Goal: Task Accomplishment & Management: Manage account settings

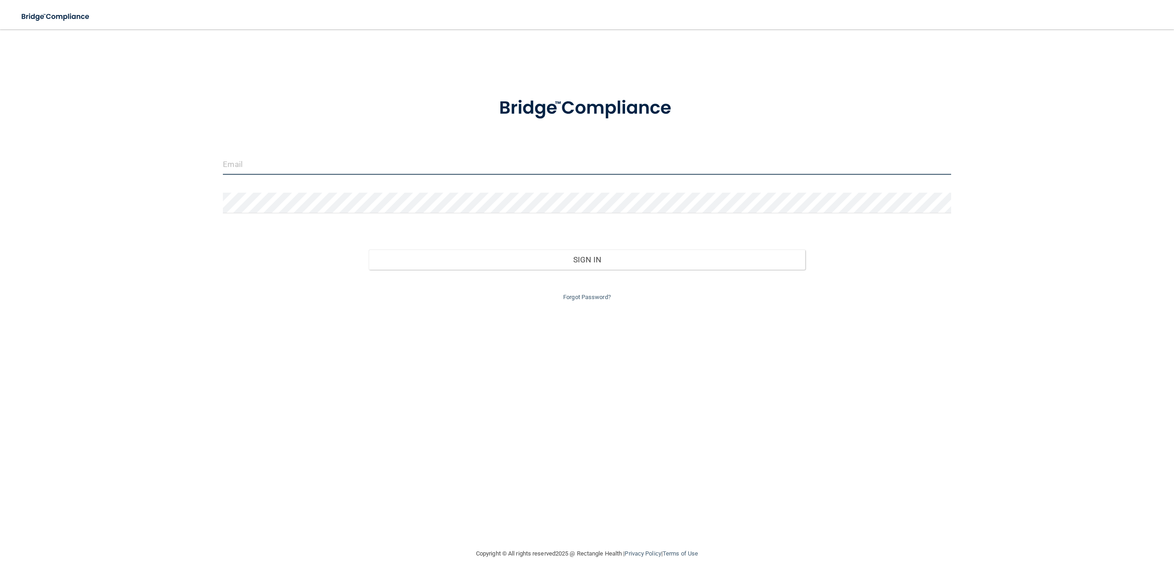
click at [398, 164] on input "email" at bounding box center [587, 164] width 728 height 21
type input "[PERSON_NAME][EMAIL_ADDRESS][DOMAIN_NAME]"
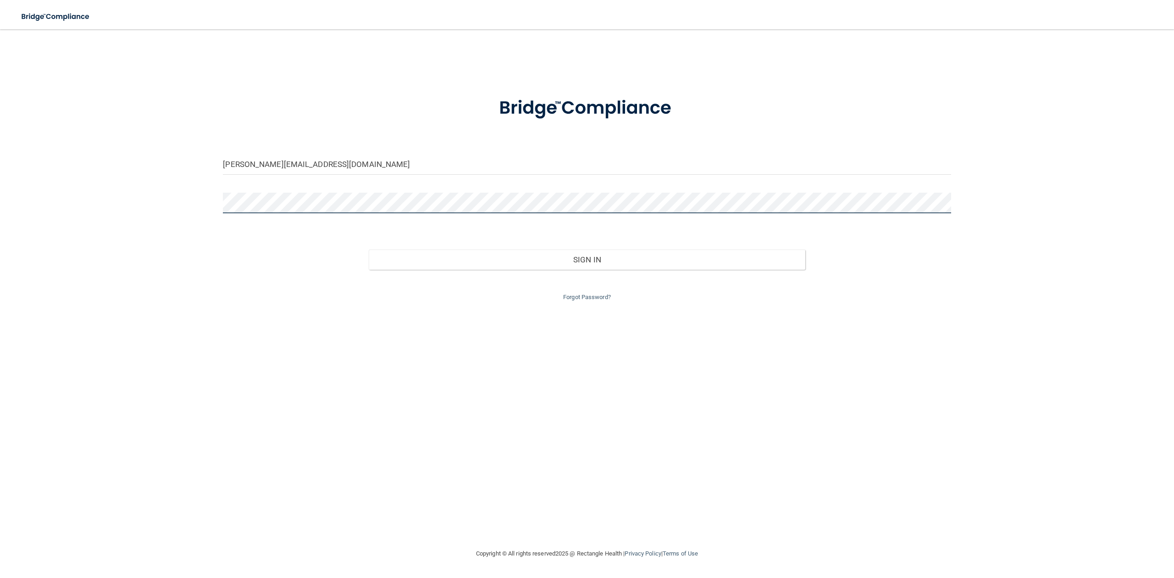
click at [369, 250] on button "Sign In" at bounding box center [587, 260] width 437 height 20
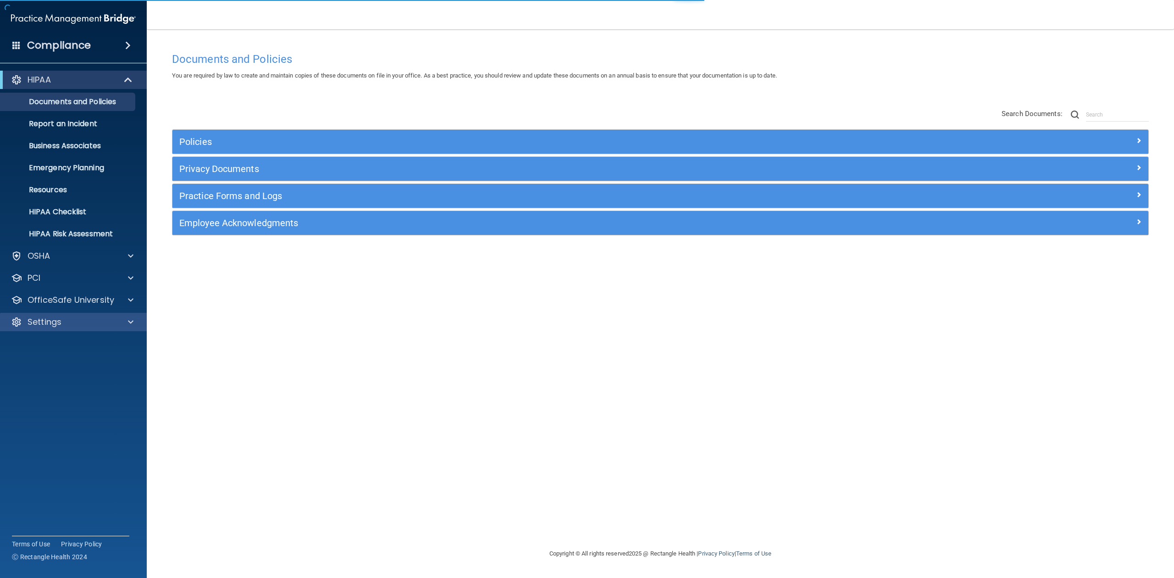
click at [33, 330] on div "Settings" at bounding box center [73, 322] width 147 height 18
click at [126, 323] on div at bounding box center [129, 322] width 23 height 11
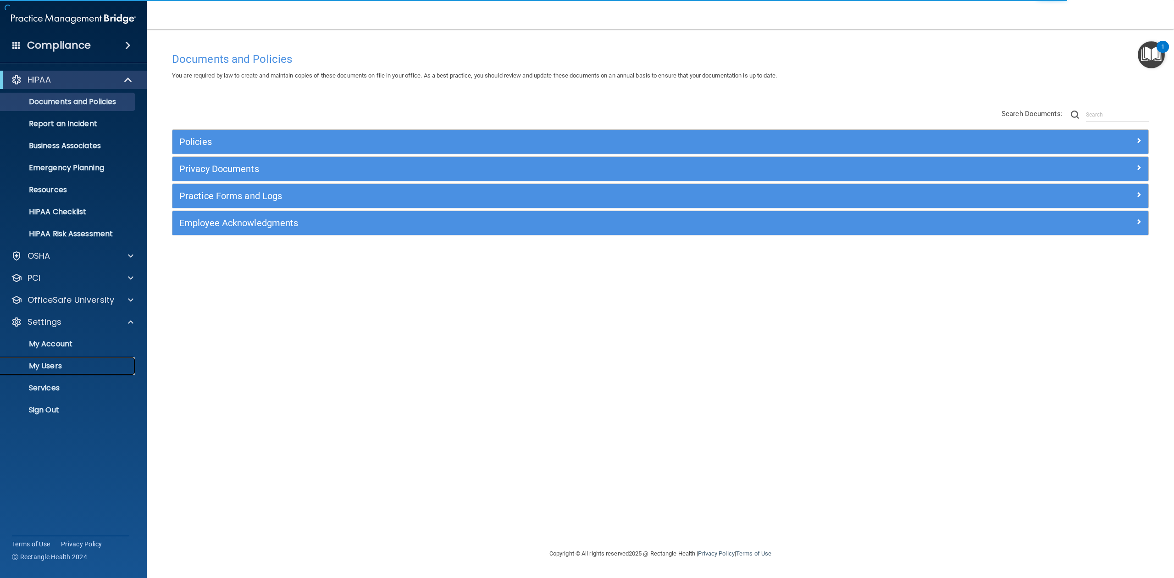
click at [98, 360] on link "My Users" at bounding box center [63, 366] width 145 height 18
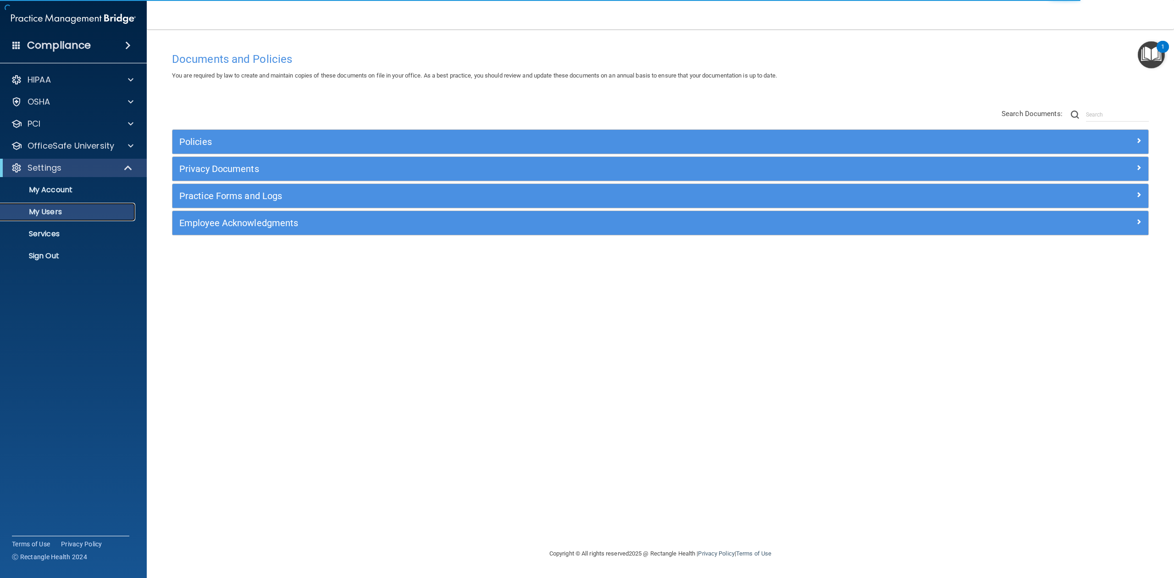
select select "20"
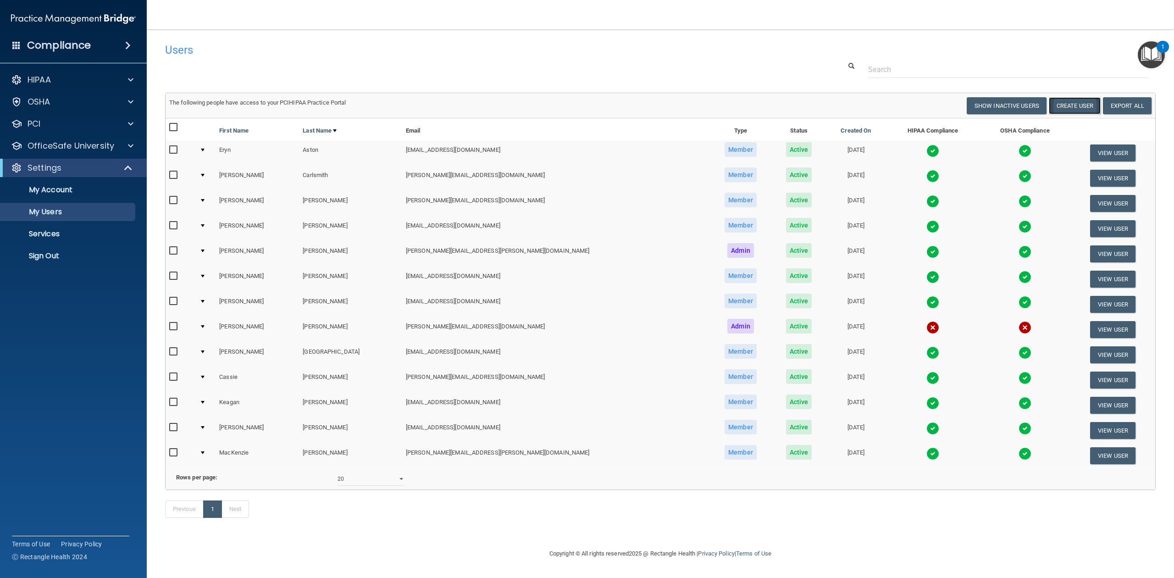
click at [1064, 106] on button "Create User" at bounding box center [1075, 105] width 52 height 17
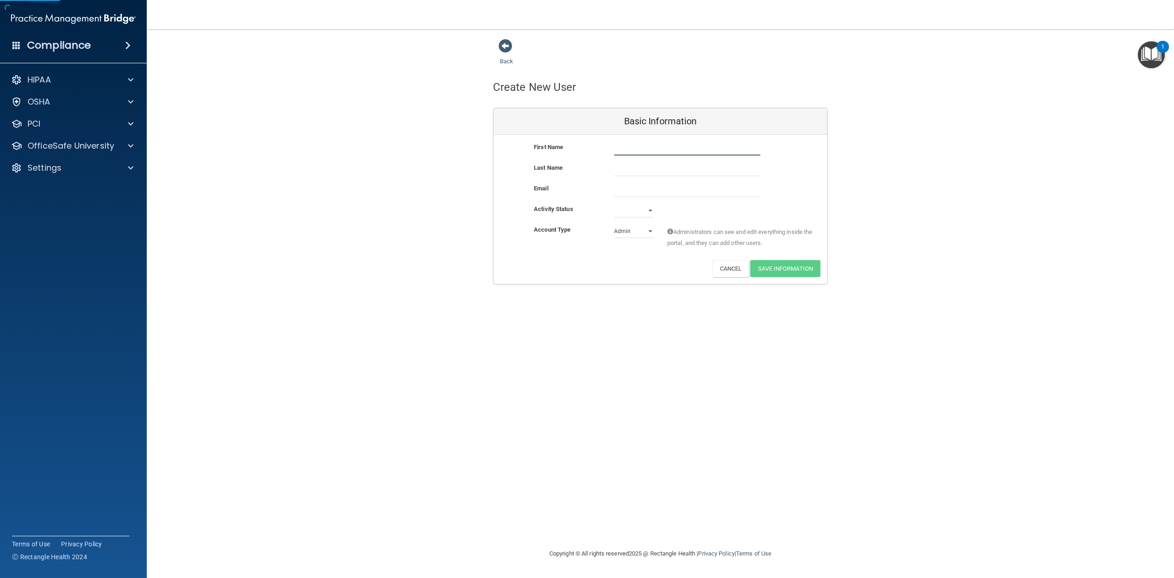
click at [632, 145] on input "text" at bounding box center [687, 149] width 146 height 14
type input "[PERSON_NAME]"
paste input "[EMAIL_ADDRESS][DOMAIN_NAME]"
type input "[EMAIL_ADDRESS][DOMAIN_NAME]"
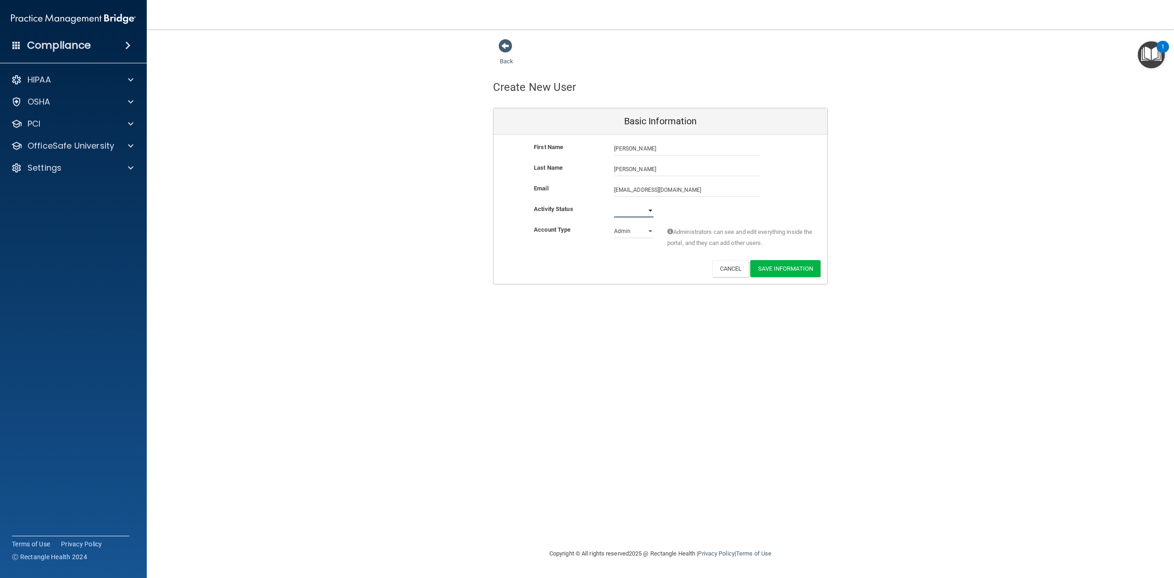
click at [649, 208] on select "Active Inactive" at bounding box center [633, 211] width 39 height 14
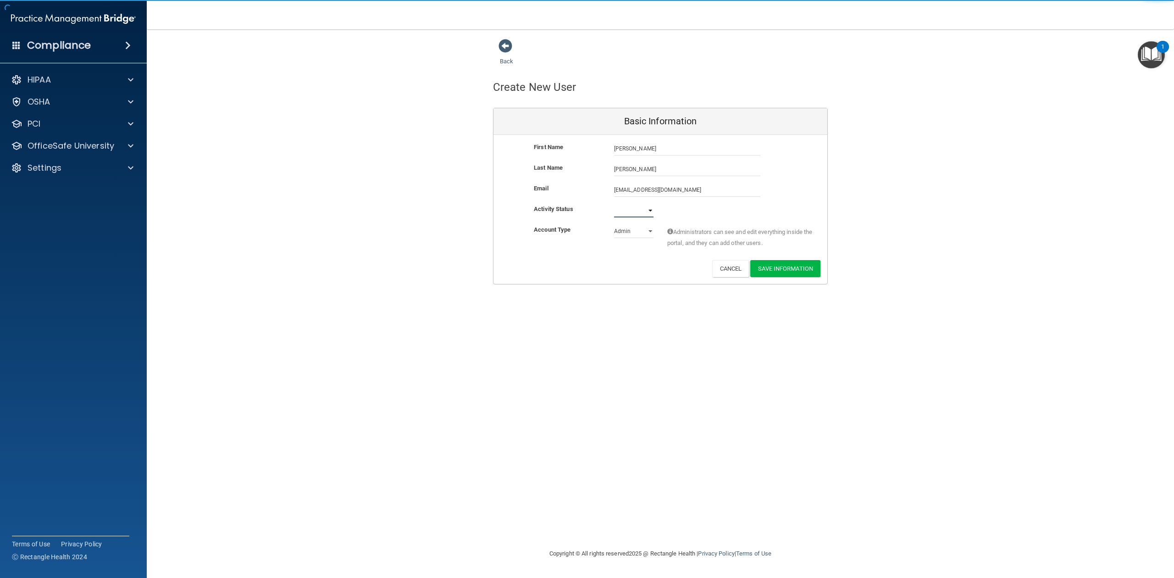
select select "active"
click at [614, 204] on select "Active Inactive" at bounding box center [633, 211] width 39 height 14
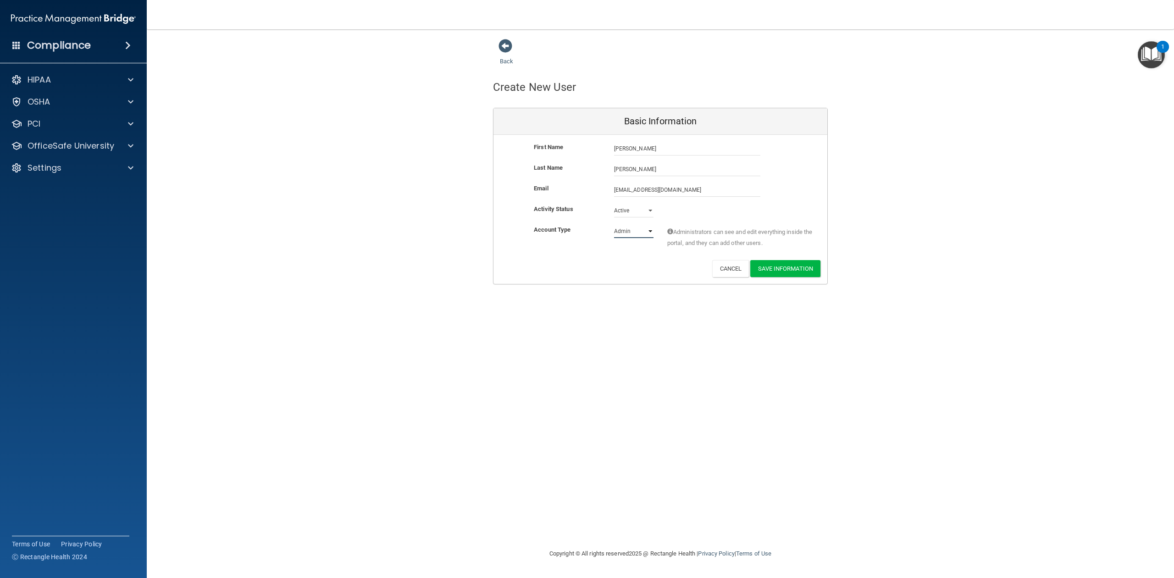
click at [639, 228] on select "Admin Member" at bounding box center [633, 231] width 39 height 14
select select "practice_member"
click at [614, 224] on select "Admin Member" at bounding box center [633, 231] width 39 height 14
click at [768, 268] on button "Save Information" at bounding box center [786, 268] width 70 height 17
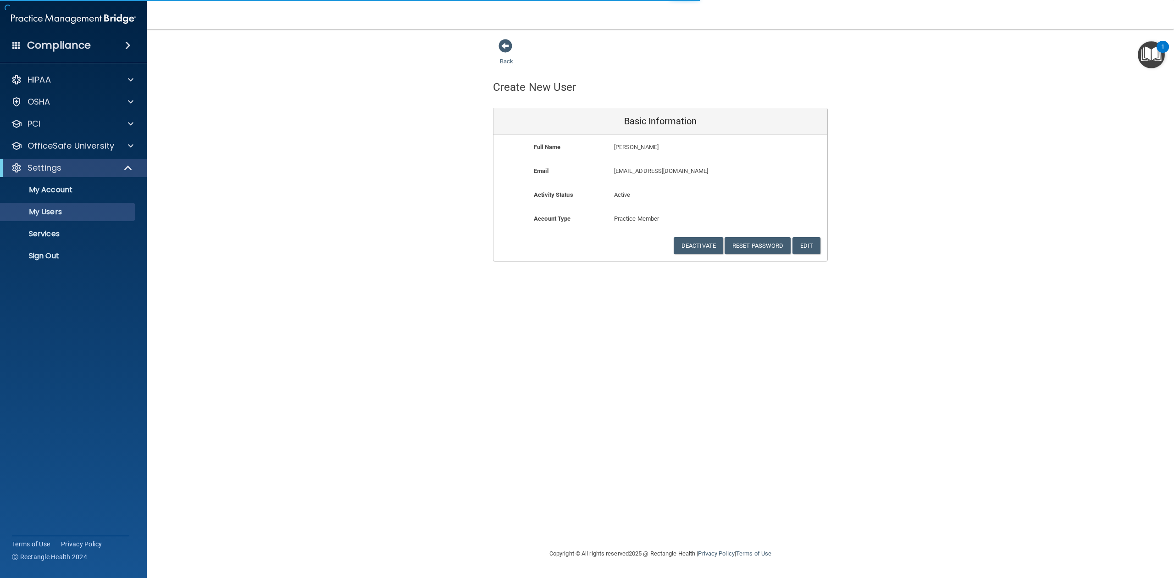
select select "20"
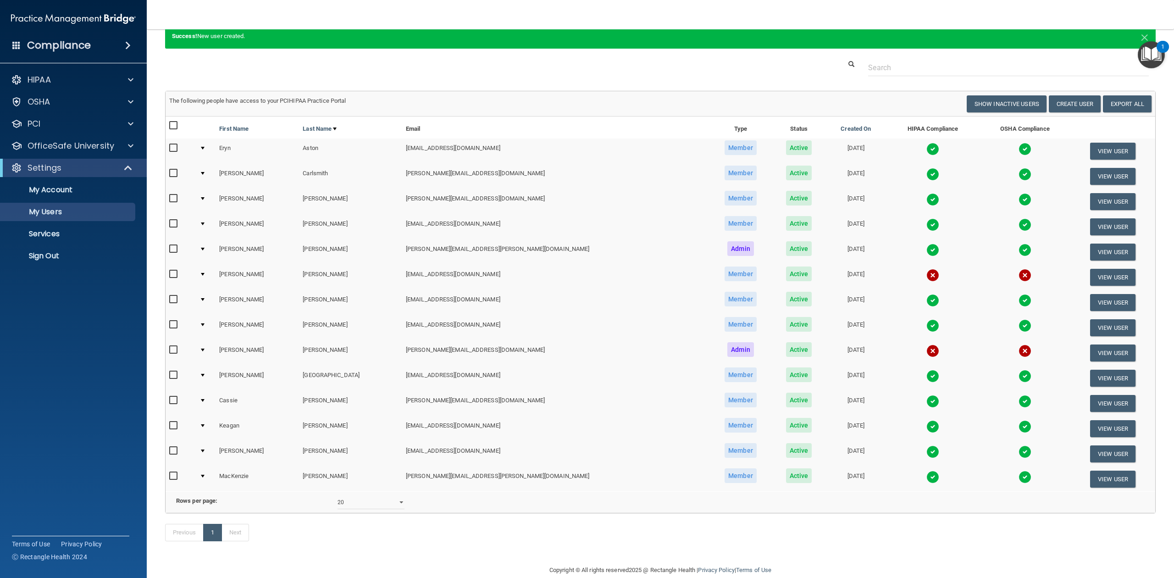
scroll to position [69, 0]
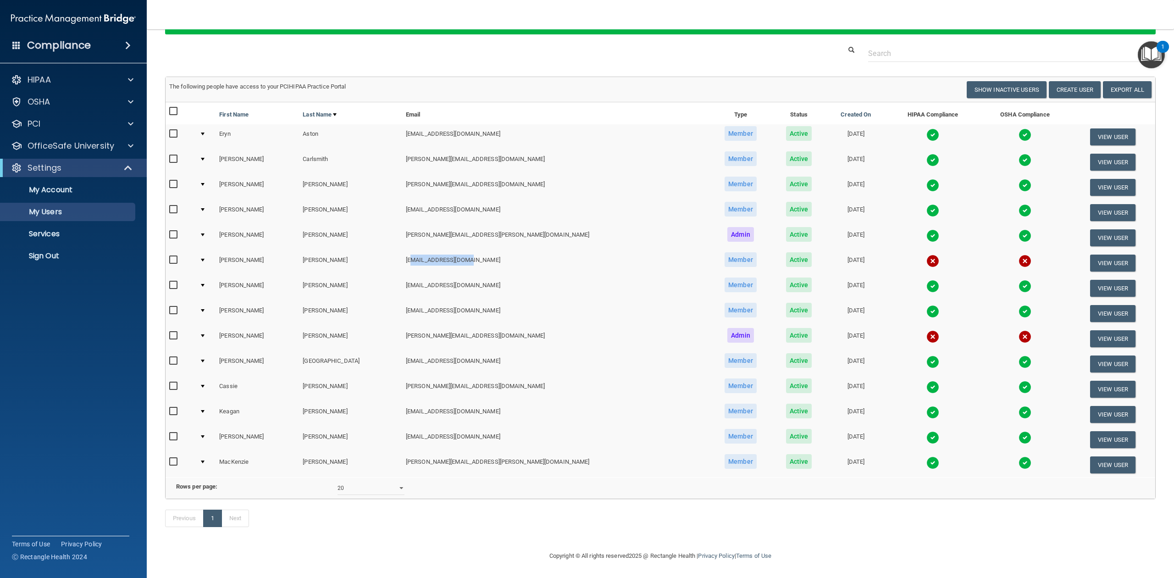
drag, startPoint x: 399, startPoint y: 243, endPoint x: 483, endPoint y: 243, distance: 84.0
click at [483, 250] on td "[EMAIL_ADDRESS][DOMAIN_NAME]" at bounding box center [555, 262] width 307 height 25
click at [463, 250] on td "[EMAIL_ADDRESS][DOMAIN_NAME]" at bounding box center [555, 262] width 307 height 25
drag, startPoint x: 393, startPoint y: 242, endPoint x: 463, endPoint y: 243, distance: 69.7
click at [463, 250] on td "[EMAIL_ADDRESS][DOMAIN_NAME]" at bounding box center [555, 262] width 307 height 25
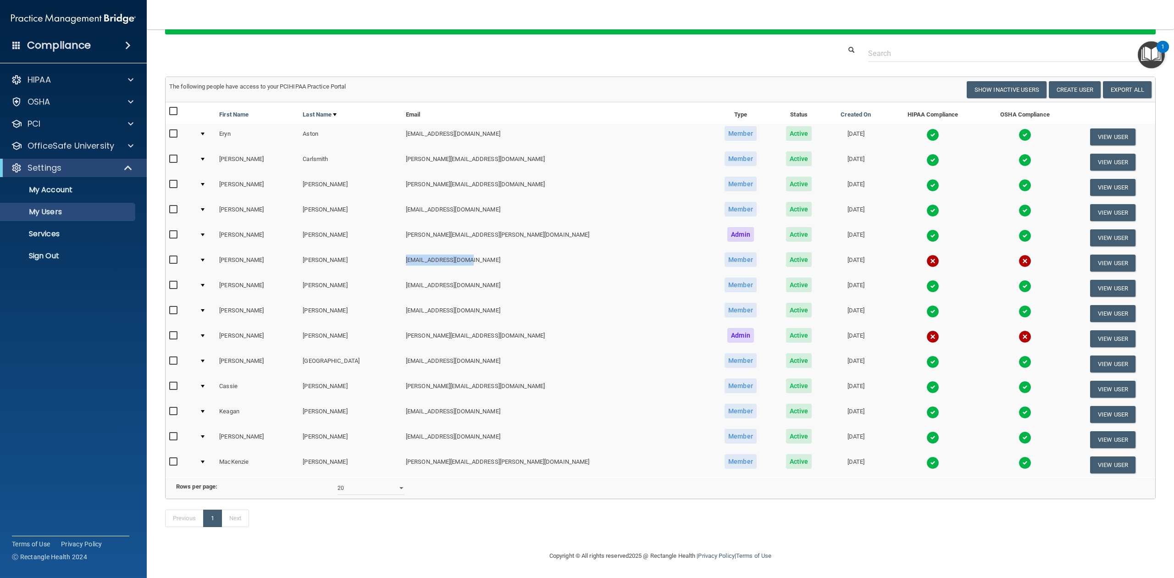
click at [454, 250] on td "[EMAIL_ADDRESS][DOMAIN_NAME]" at bounding box center [555, 262] width 307 height 25
drag, startPoint x: 449, startPoint y: 240, endPoint x: 394, endPoint y: 243, distance: 55.1
click at [402, 250] on td "[EMAIL_ADDRESS][DOMAIN_NAME]" at bounding box center [555, 262] width 307 height 25
drag, startPoint x: 393, startPoint y: 241, endPoint x: 469, endPoint y: 245, distance: 76.3
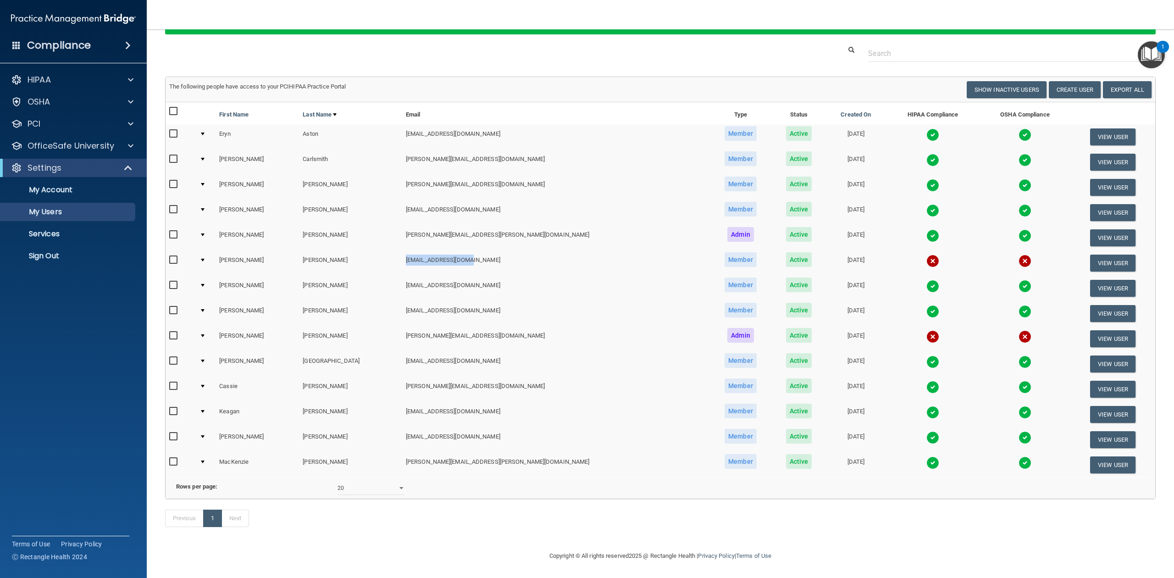
click at [469, 250] on td "[EMAIL_ADDRESS][DOMAIN_NAME]" at bounding box center [555, 262] width 307 height 25
drag, startPoint x: 393, startPoint y: 241, endPoint x: 454, endPoint y: 243, distance: 61.5
click at [454, 250] on td "[EMAIL_ADDRESS][DOMAIN_NAME]" at bounding box center [555, 262] width 307 height 25
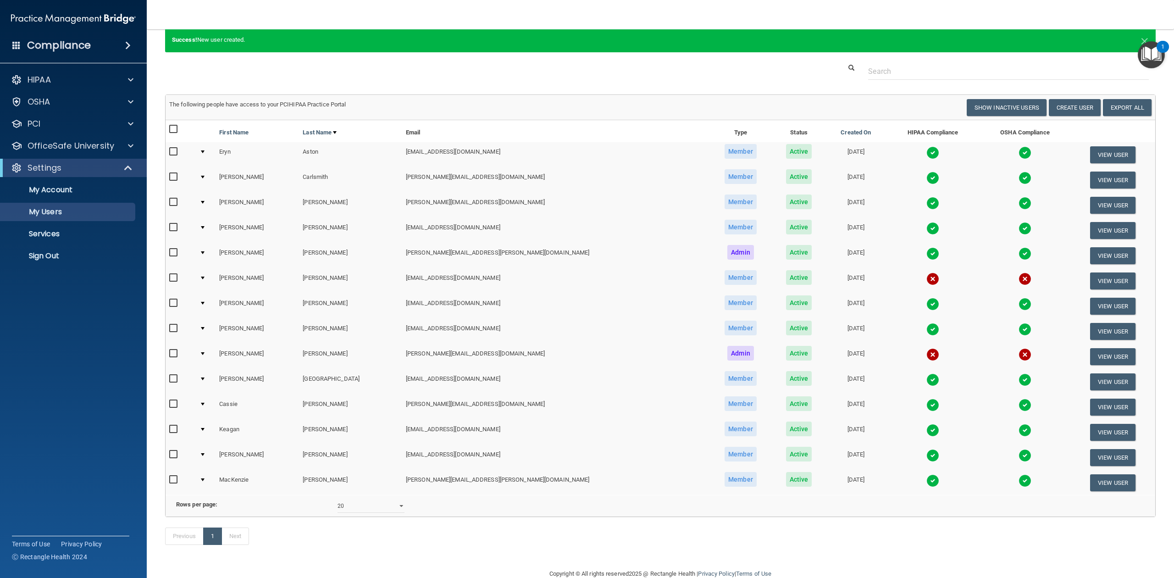
scroll to position [0, 0]
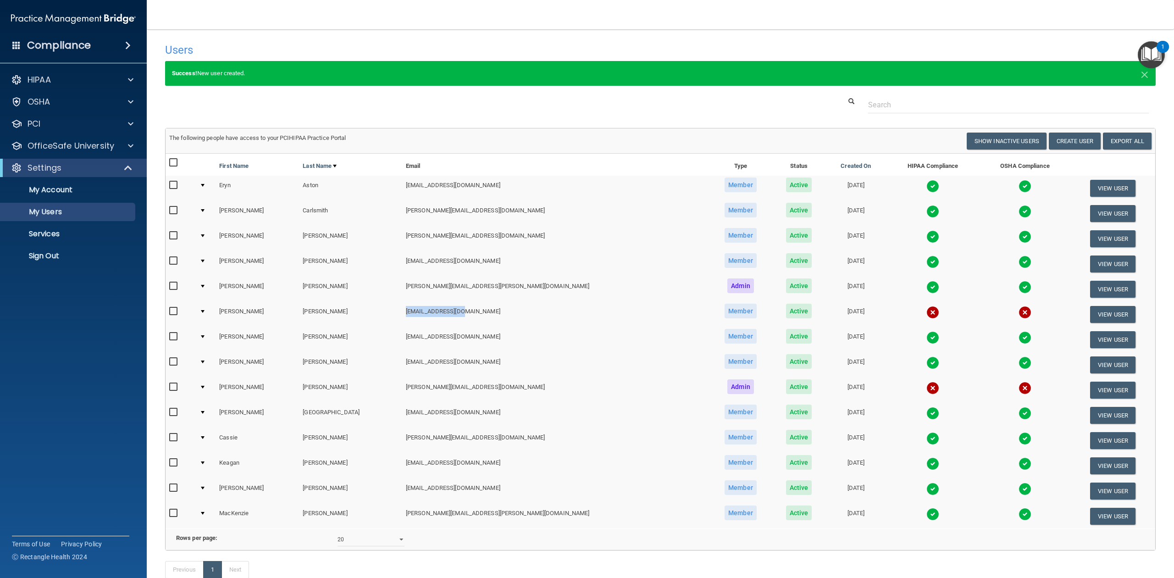
drag, startPoint x: 393, startPoint y: 309, endPoint x: 443, endPoint y: 309, distance: 50.0
click at [443, 309] on td "[EMAIL_ADDRESS][DOMAIN_NAME]" at bounding box center [555, 314] width 307 height 25
click at [96, 171] on div "Settings" at bounding box center [60, 167] width 113 height 11
click at [93, 189] on p "My Account" at bounding box center [68, 189] width 125 height 9
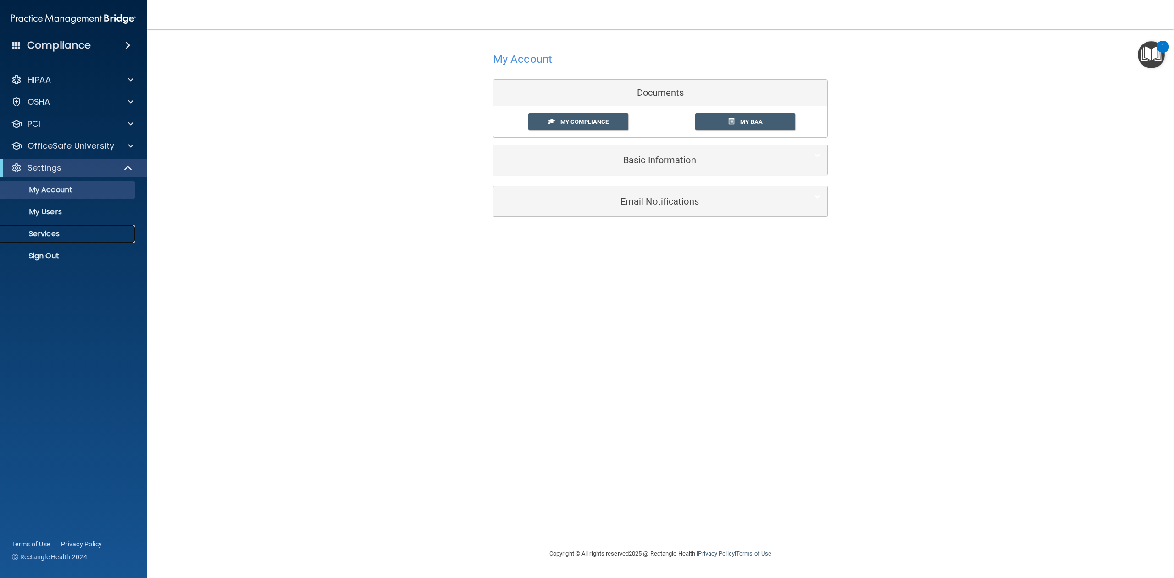
click at [59, 238] on p "Services" at bounding box center [68, 233] width 125 height 9
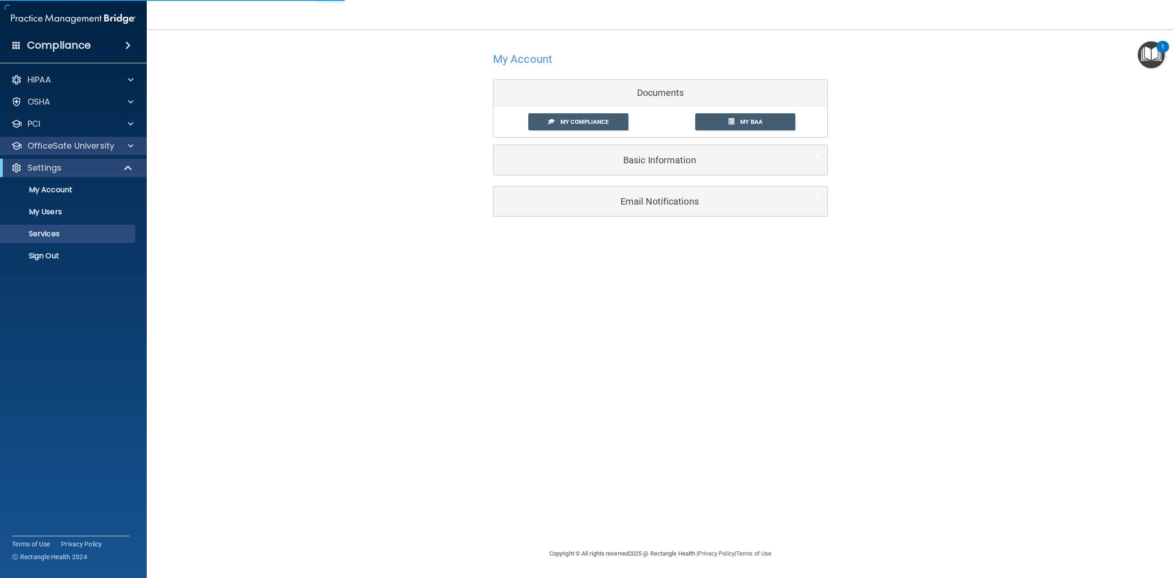
click at [90, 139] on div "OfficeSafe University" at bounding box center [73, 146] width 147 height 18
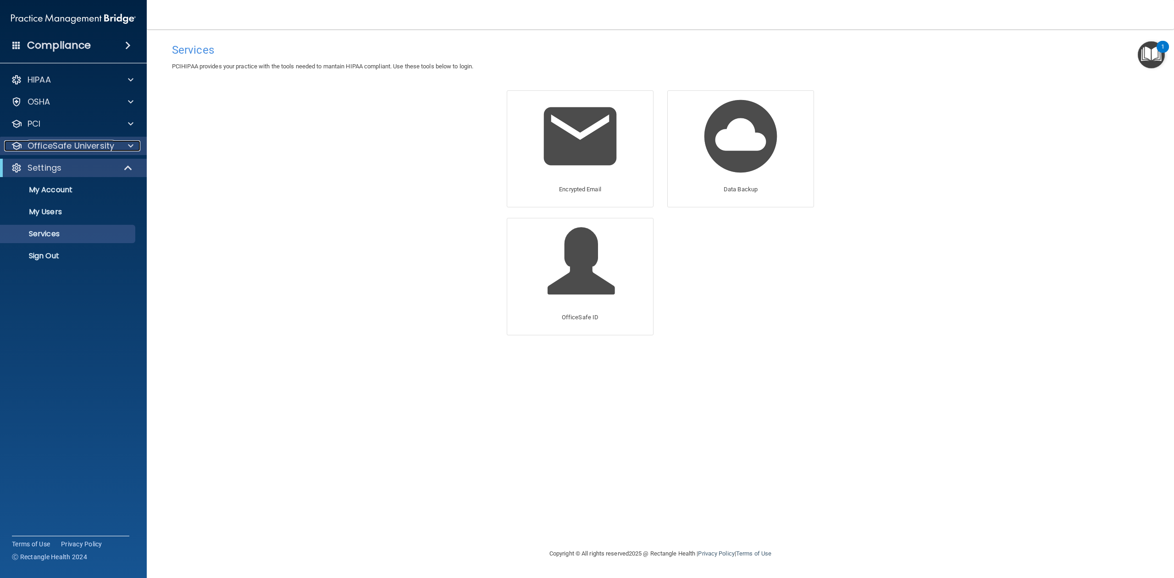
click at [91, 144] on p "OfficeSafe University" at bounding box center [71, 145] width 87 height 11
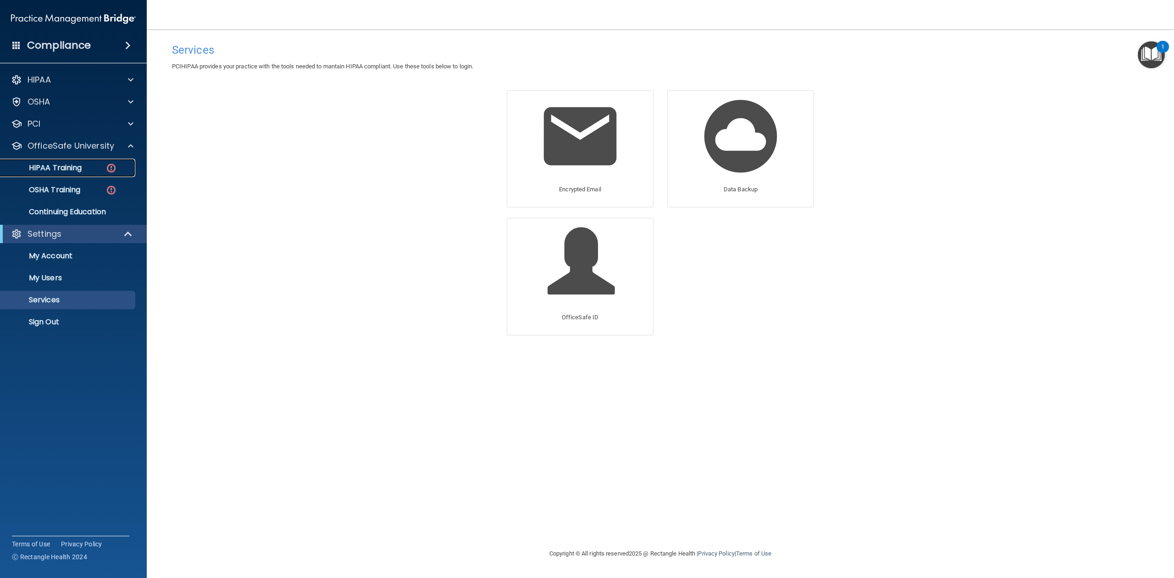
click at [61, 173] on link "HIPAA Training" at bounding box center [63, 168] width 145 height 18
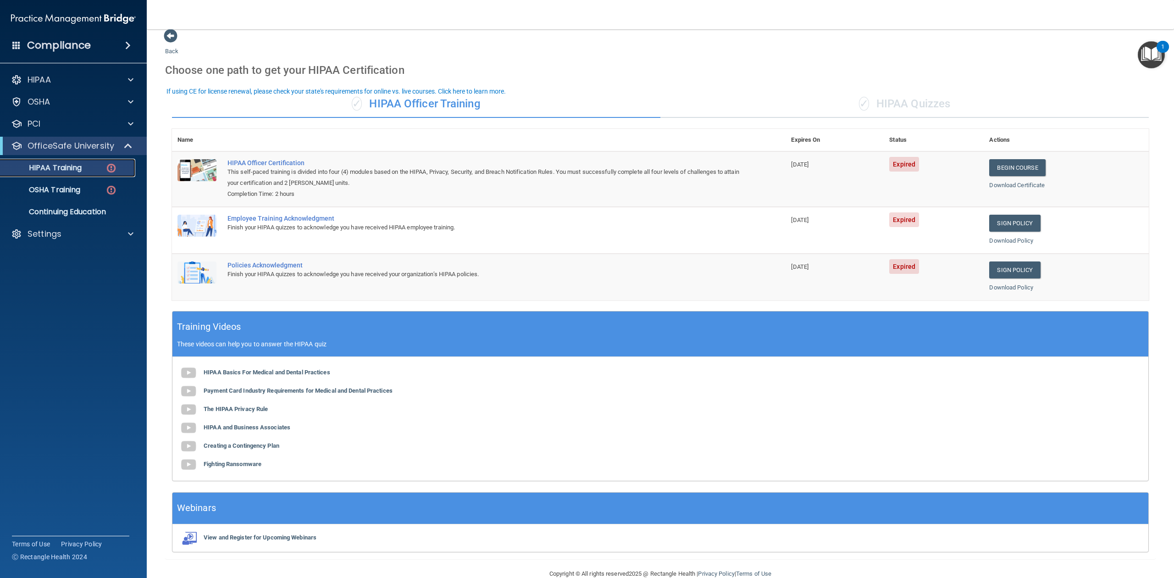
scroll to position [29, 0]
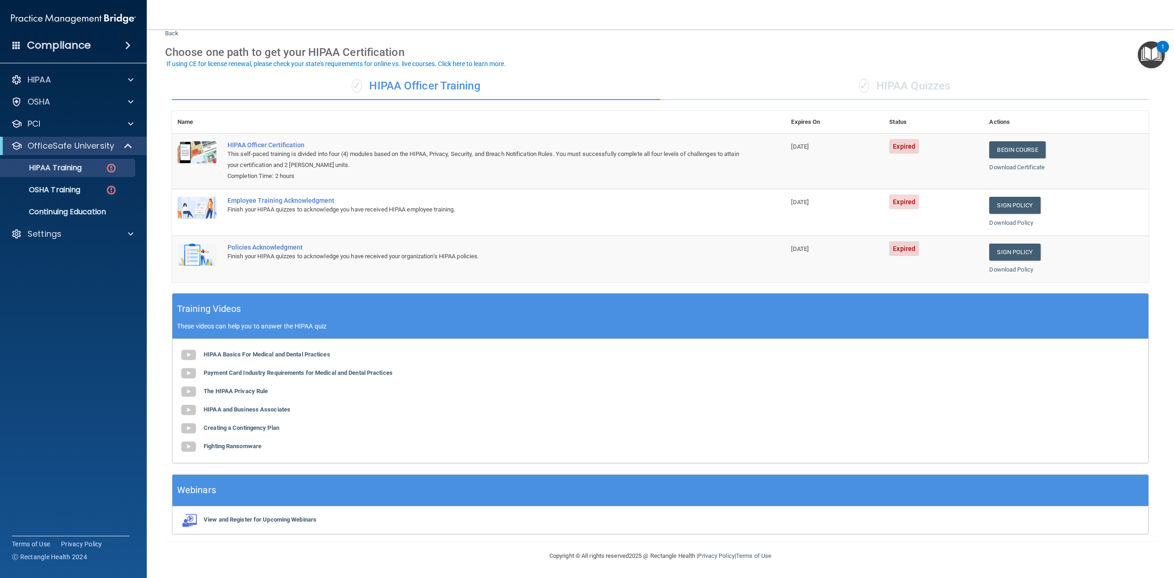
click at [918, 76] on div "✓ HIPAA Quizzes" at bounding box center [905, 86] width 489 height 28
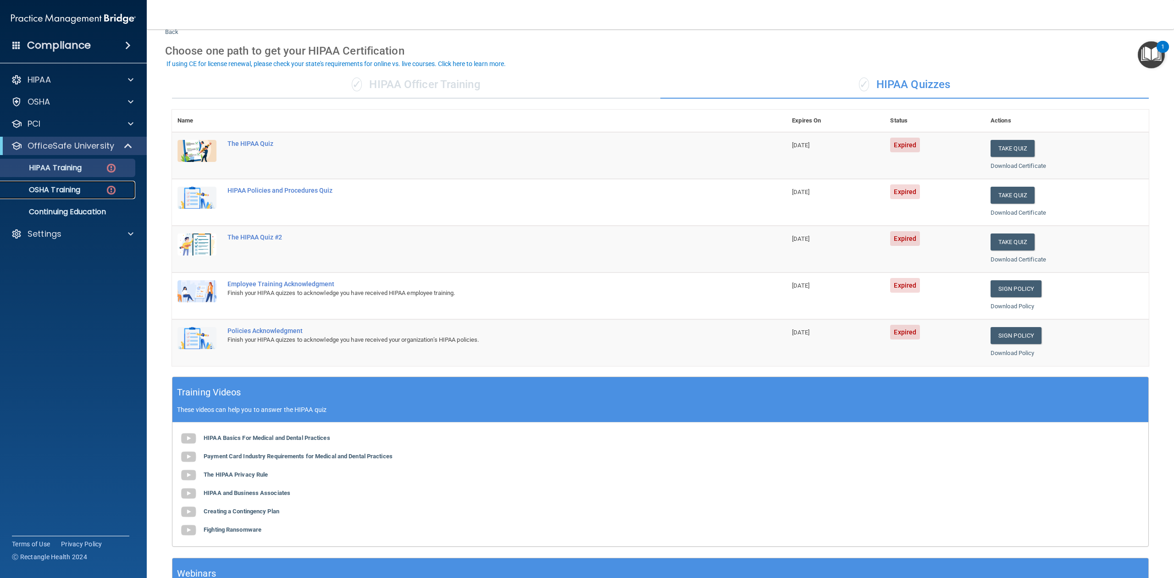
click at [44, 193] on p "OSHA Training" at bounding box center [43, 189] width 74 height 9
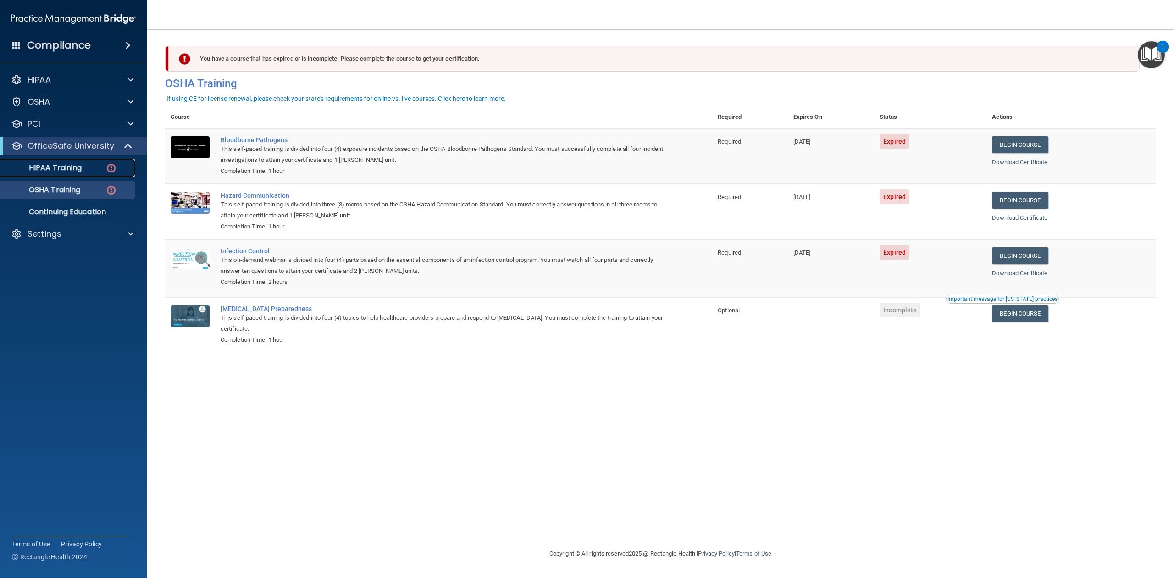
click at [66, 171] on p "HIPAA Training" at bounding box center [44, 167] width 76 height 9
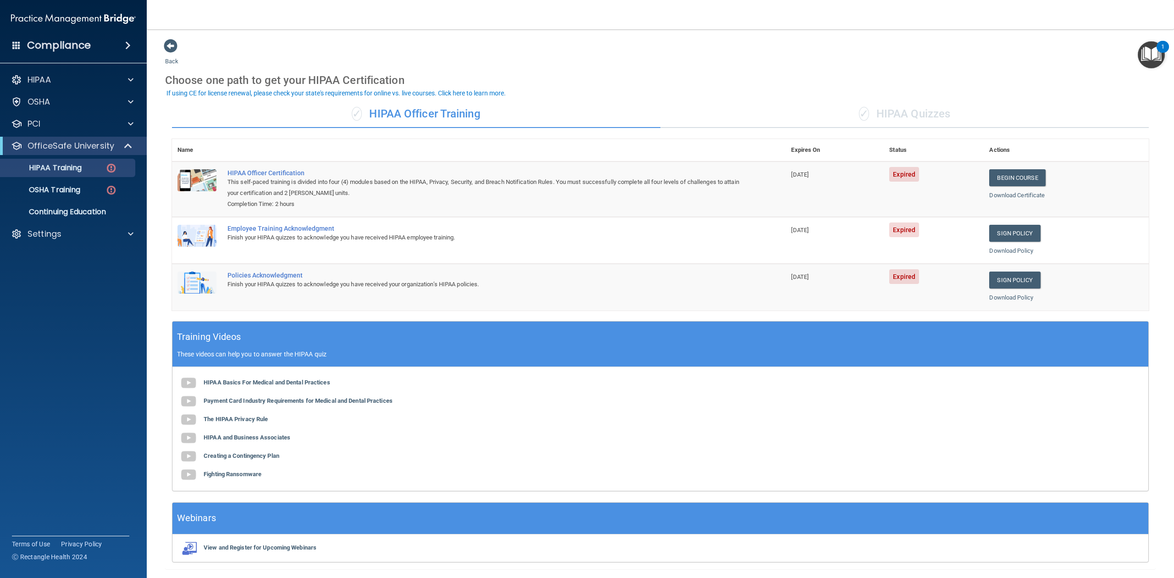
click at [949, 108] on div "✓ HIPAA Quizzes" at bounding box center [905, 114] width 489 height 28
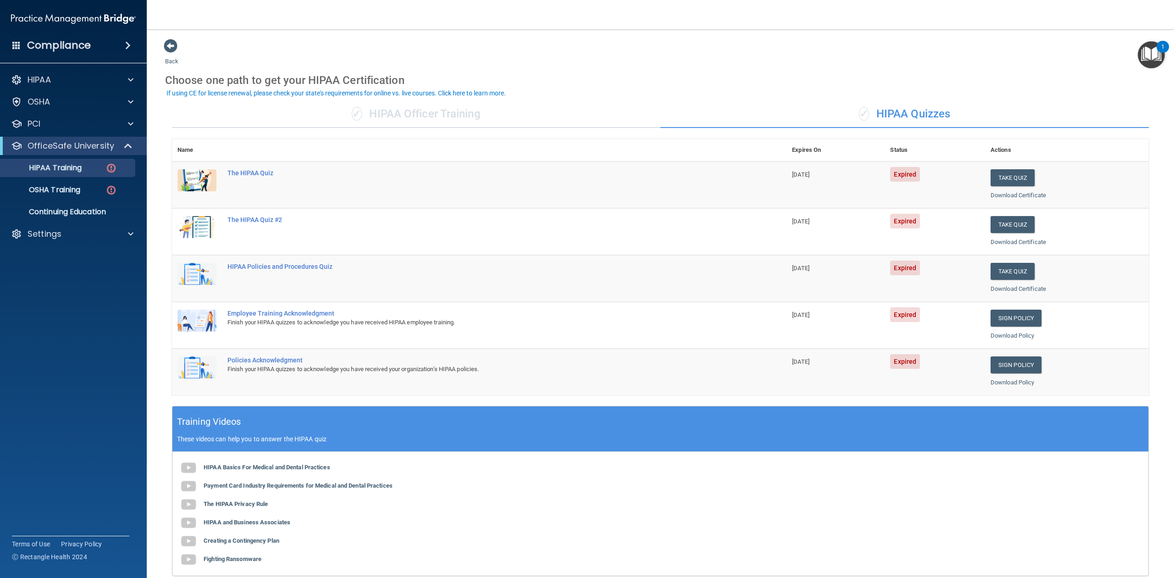
click at [421, 109] on div "✓ HIPAA Officer Training" at bounding box center [416, 114] width 489 height 28
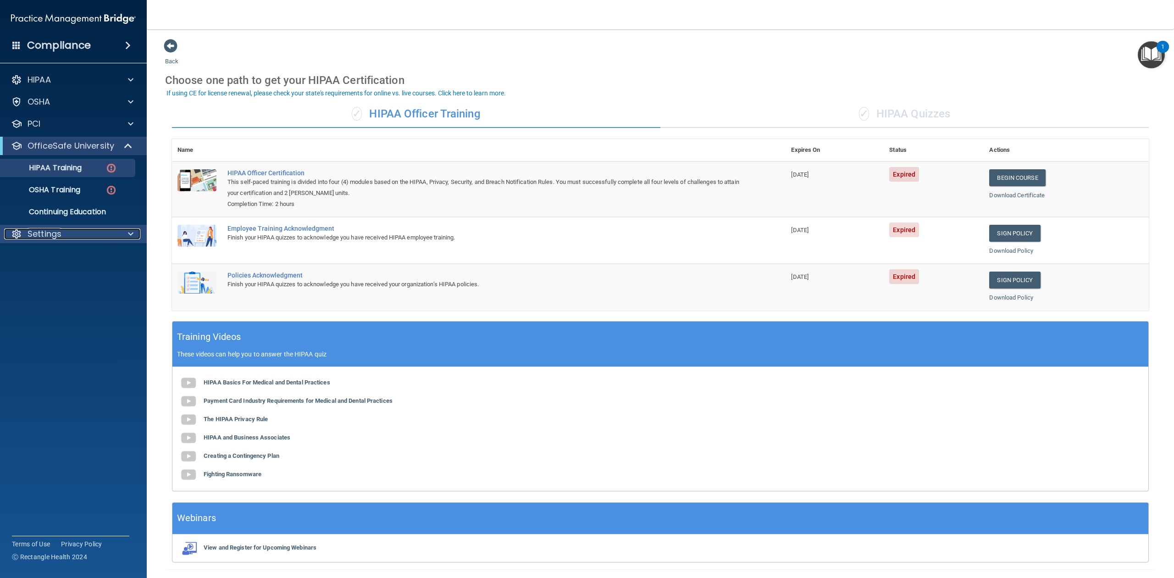
click at [42, 228] on p "Settings" at bounding box center [45, 233] width 34 height 11
click at [59, 274] on p "My Users" at bounding box center [68, 277] width 125 height 9
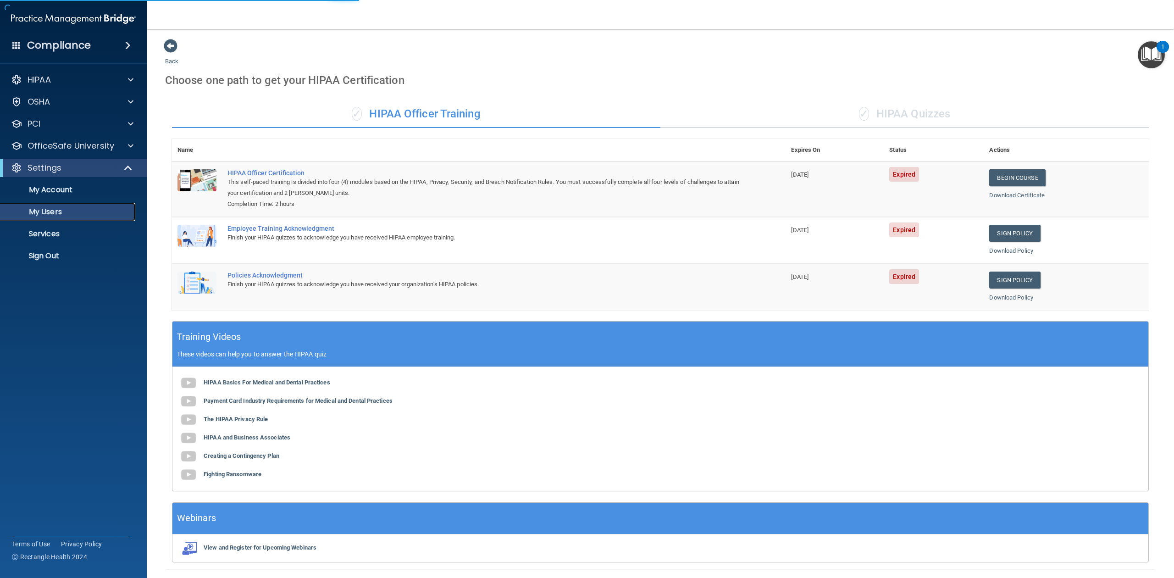
select select "20"
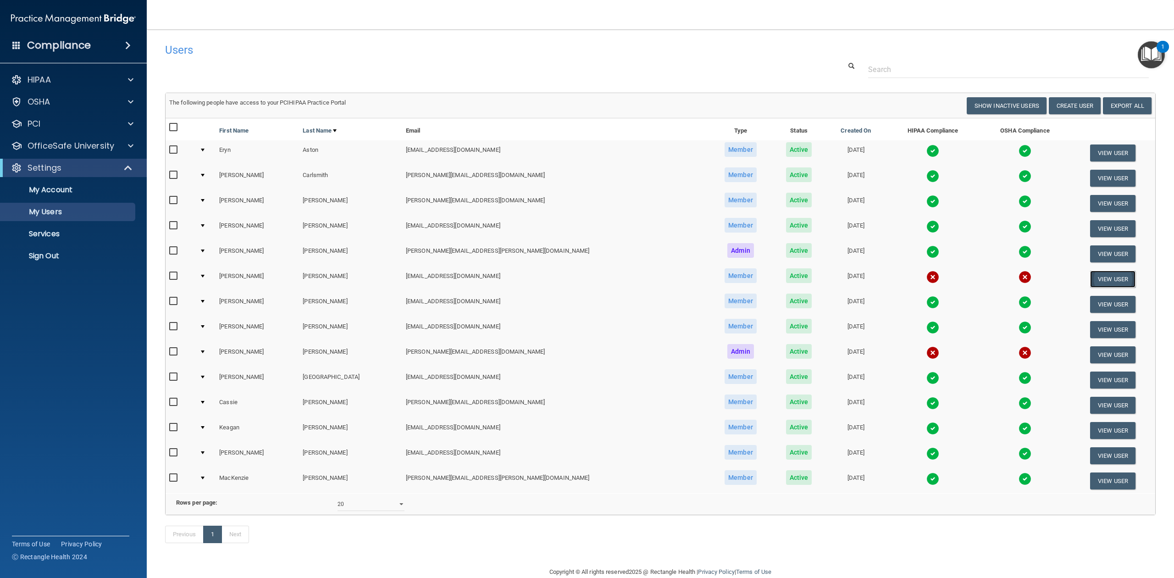
click at [1091, 277] on button "View User" at bounding box center [1113, 279] width 45 height 17
